Goal: Find specific page/section: Find specific page/section

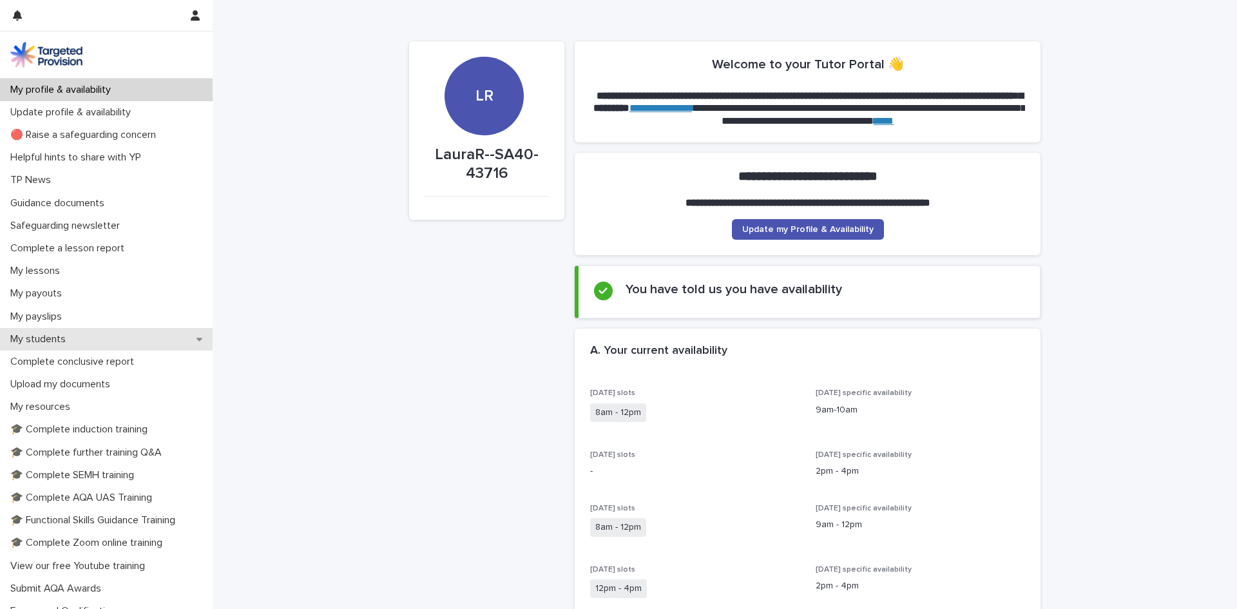
click at [61, 339] on p "My students" at bounding box center [40, 339] width 71 height 12
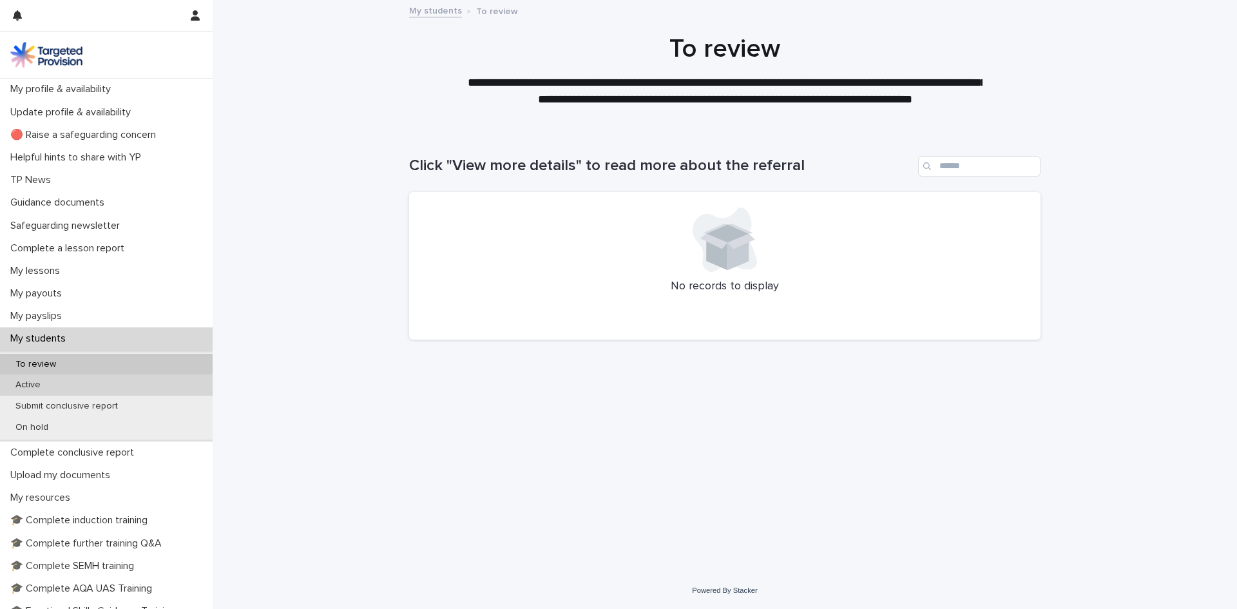
click at [55, 383] on div "Active" at bounding box center [106, 384] width 213 height 21
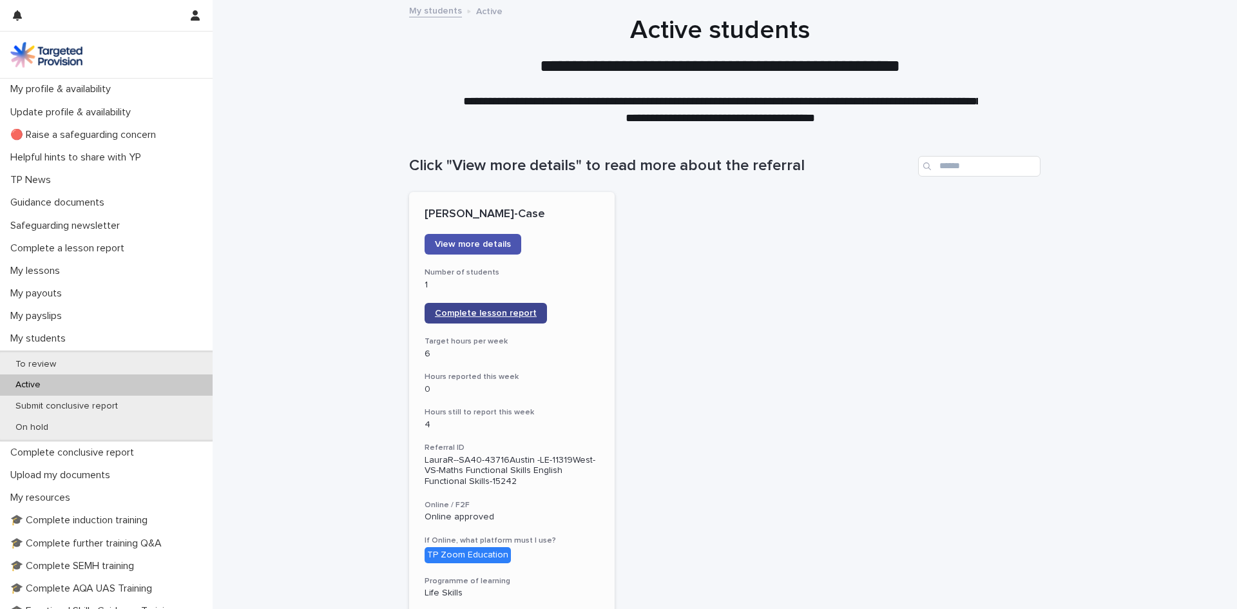
click at [498, 315] on span "Complete lesson report" at bounding box center [486, 313] width 102 height 9
click at [53, 270] on p "My lessons" at bounding box center [37, 271] width 65 height 12
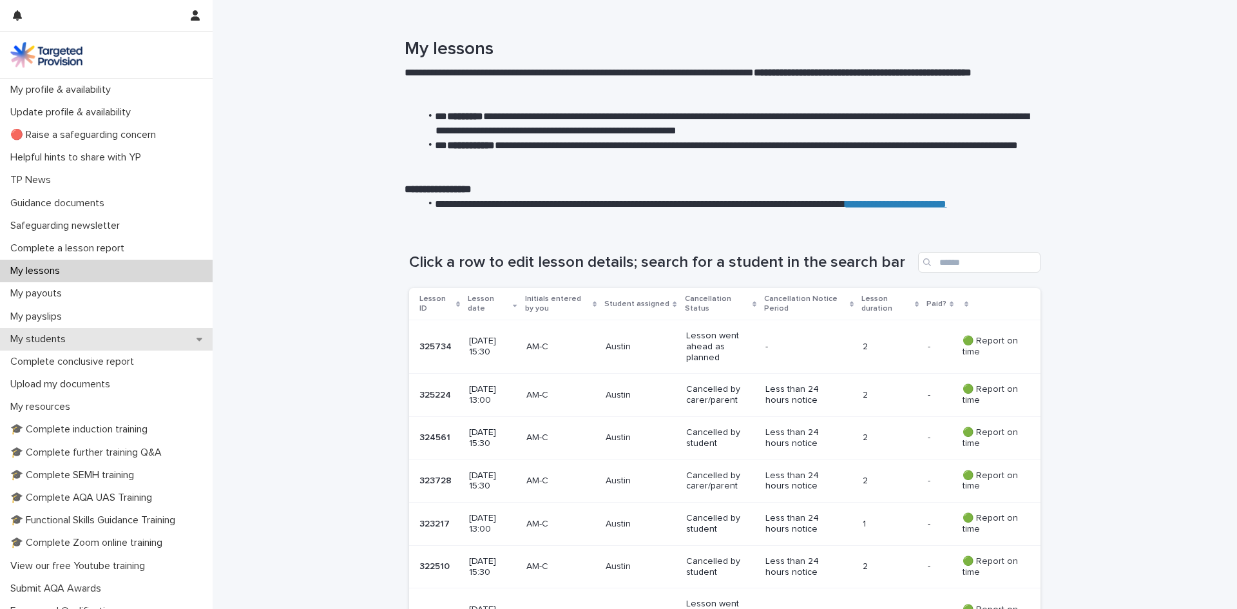
click at [64, 339] on p "My students" at bounding box center [40, 339] width 71 height 12
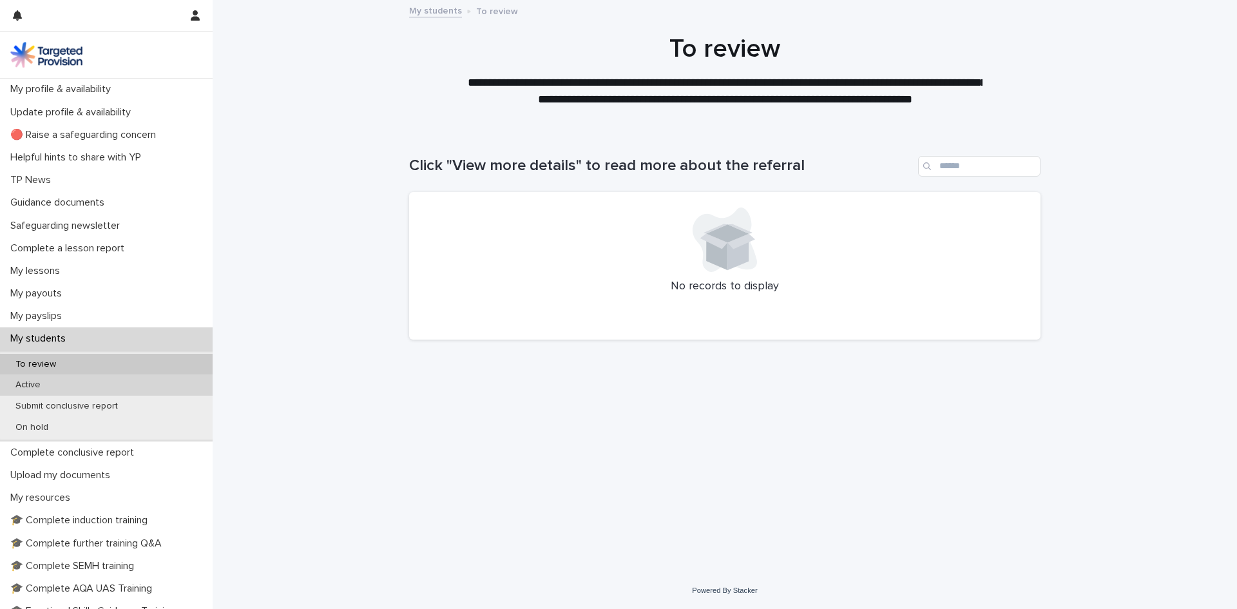
click at [32, 379] on p "Active" at bounding box center [28, 384] width 46 height 11
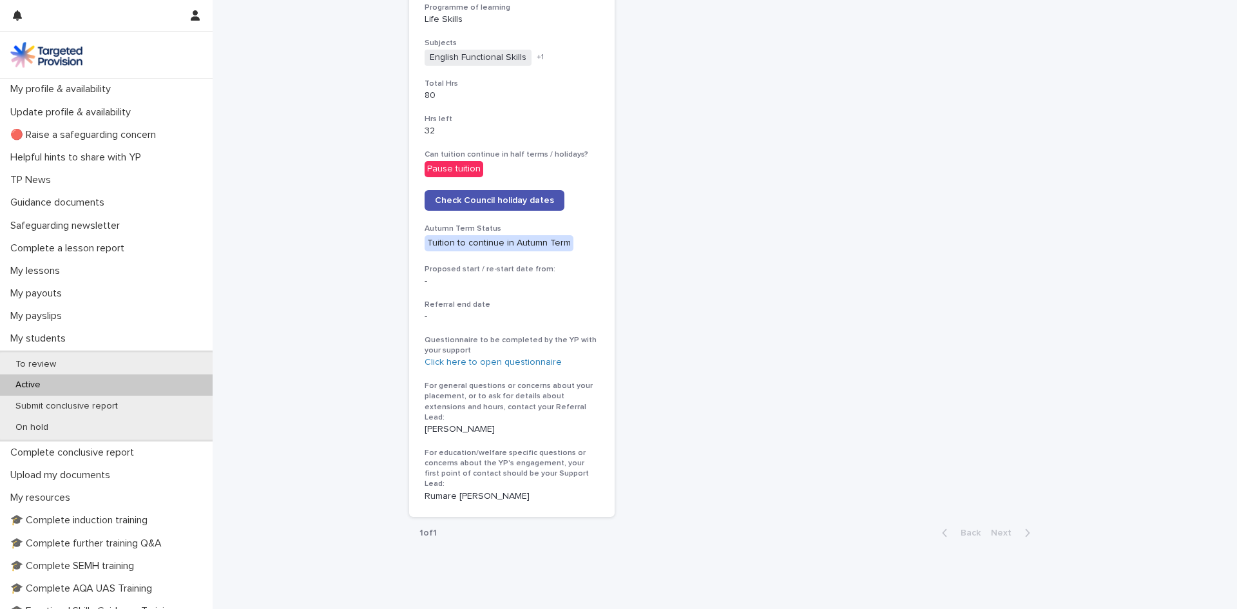
scroll to position [580, 0]
